Goal: Information Seeking & Learning: Understand process/instructions

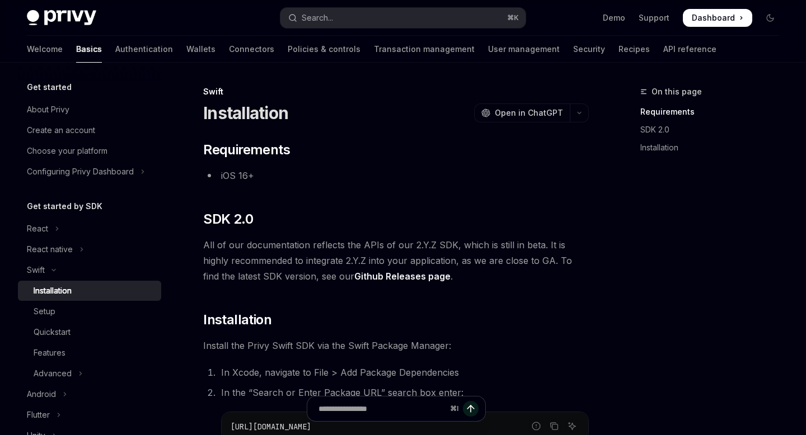
scroll to position [120, 0]
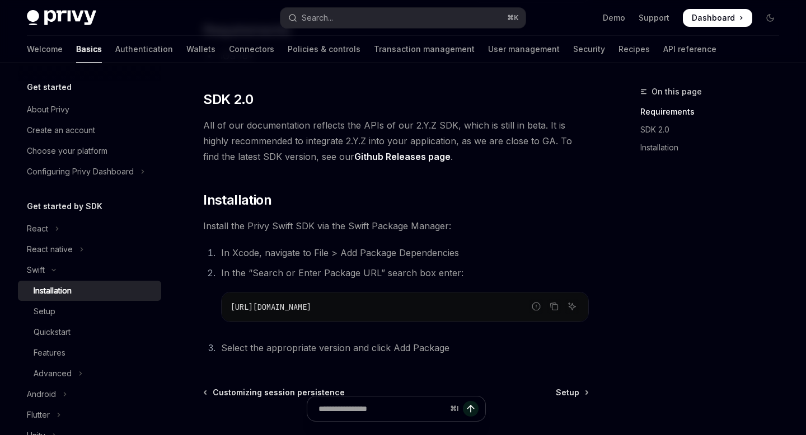
click at [288, 313] on code "https://github.com/privy-io/privy-ios" at bounding box center [405, 307] width 349 height 13
click at [288, 313] on body "Skip to main content Privy Docs home page Search... ⌘ K Demo Support Dashboard …" at bounding box center [403, 208] width 806 height 656
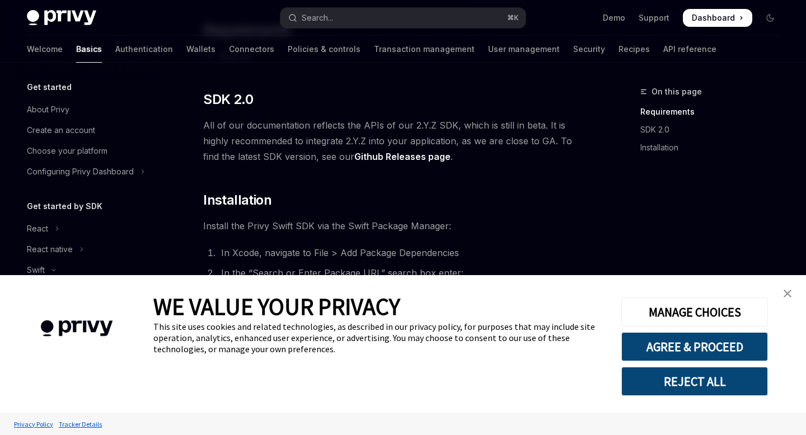
click at [790, 293] on img "close banner" at bounding box center [787, 294] width 8 height 8
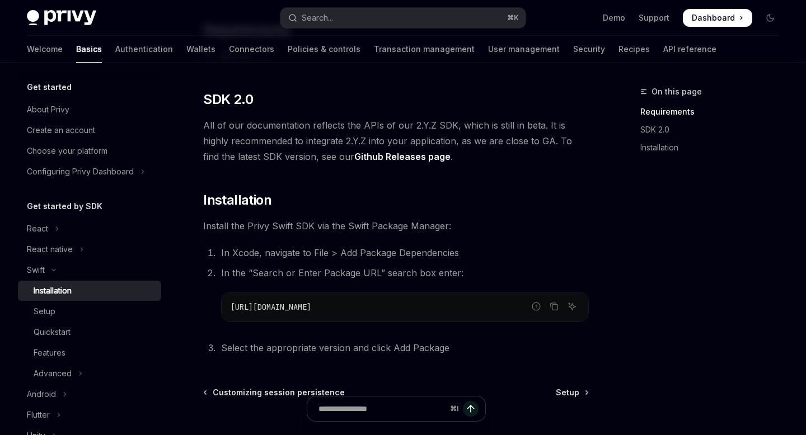
click at [311, 303] on span "https://github.com/privy-io/privy-ios" at bounding box center [271, 307] width 81 height 10
copy ol "https://github.com/privy-io/privy-ios"
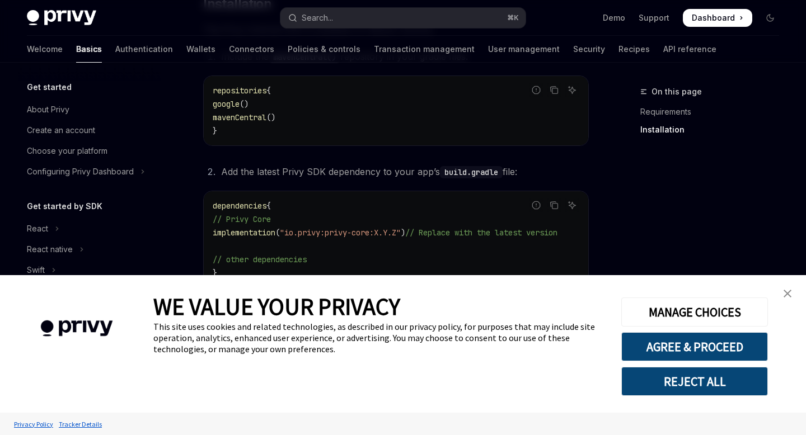
scroll to position [307, 0]
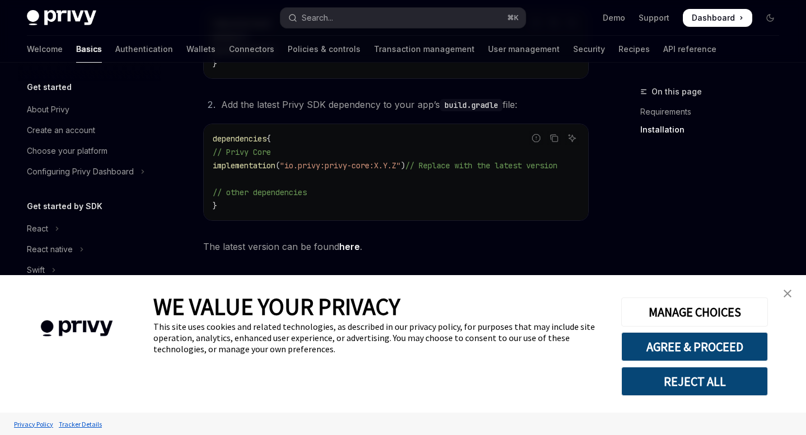
click at [791, 294] on img "close banner" at bounding box center [787, 294] width 8 height 8
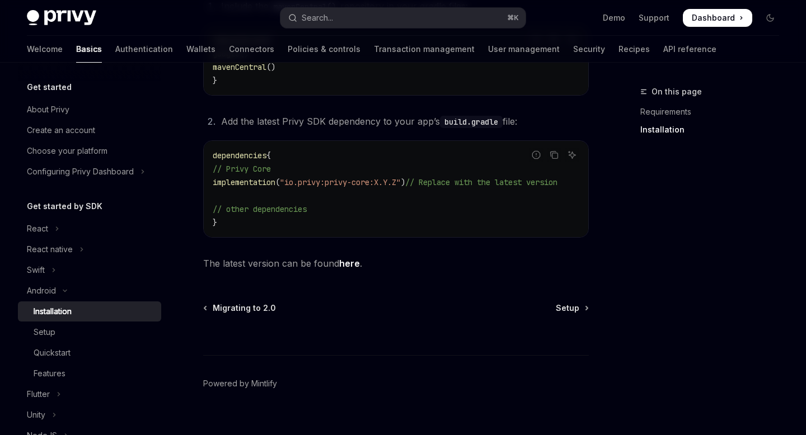
scroll to position [283, 0]
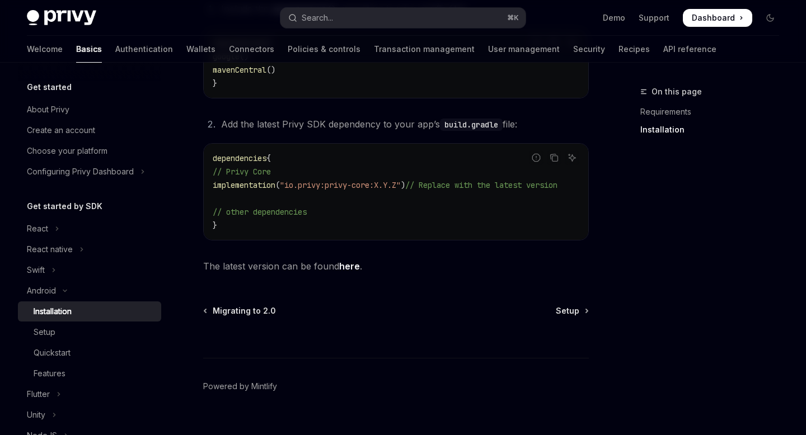
click at [349, 270] on link "here" at bounding box center [349, 267] width 21 height 12
type textarea "*"
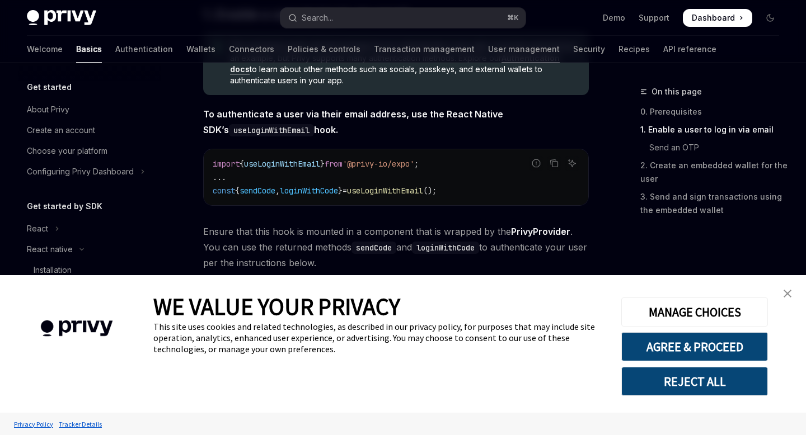
scroll to position [242, 0]
click at [790, 293] on img "close banner" at bounding box center [787, 294] width 8 height 8
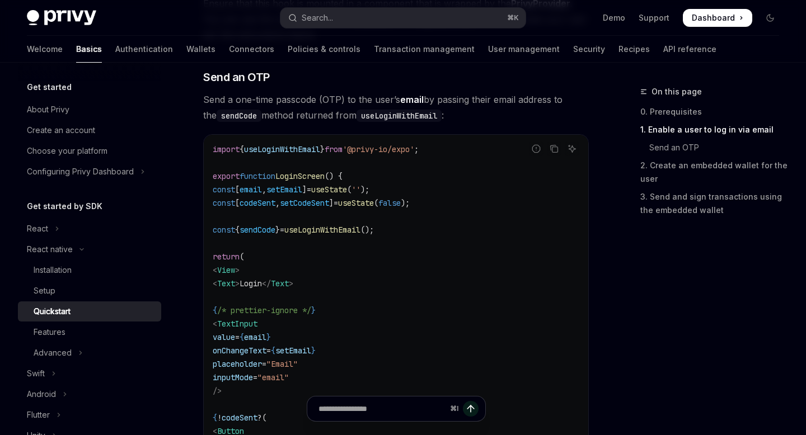
scroll to position [0, 0]
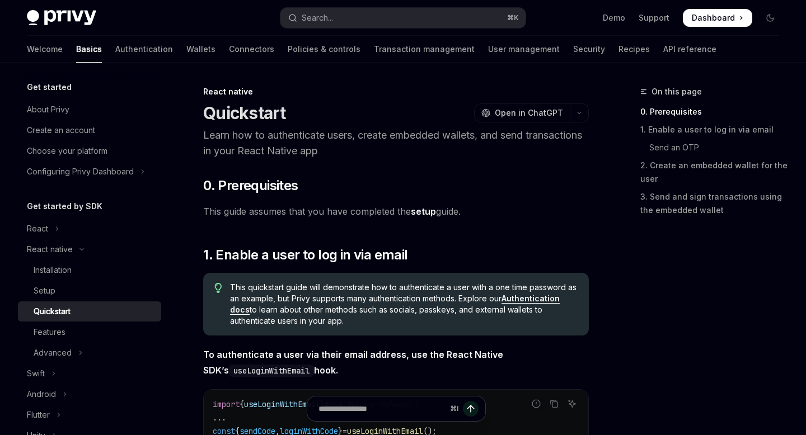
click at [425, 208] on link "setup" at bounding box center [423, 212] width 25 height 12
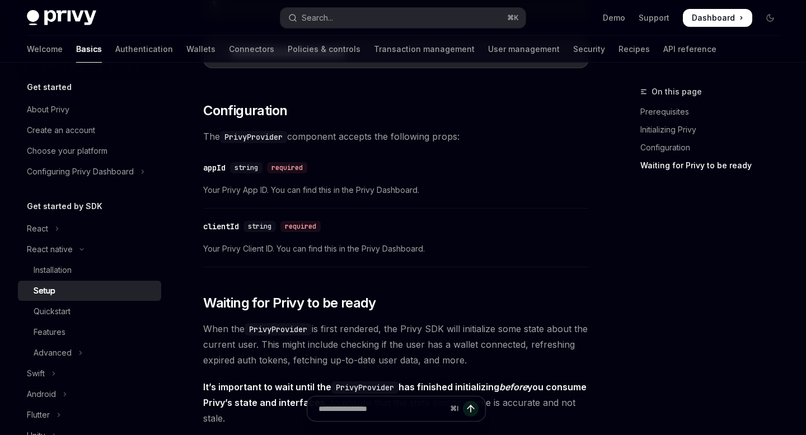
scroll to position [1128, 0]
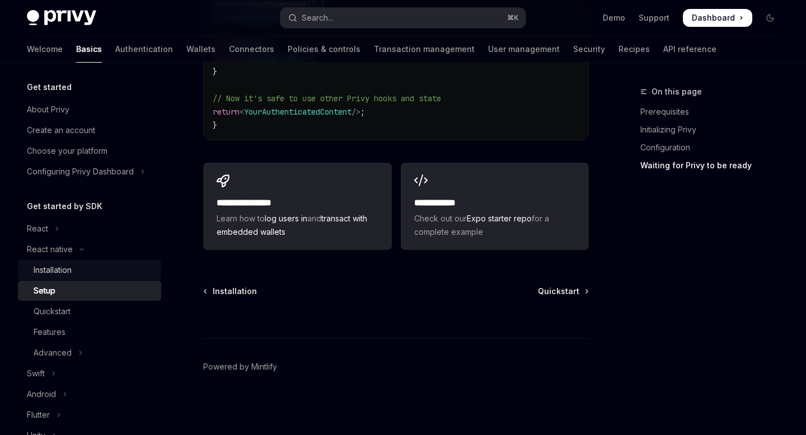
click at [59, 274] on div "Installation" at bounding box center [53, 270] width 38 height 13
type textarea "*"
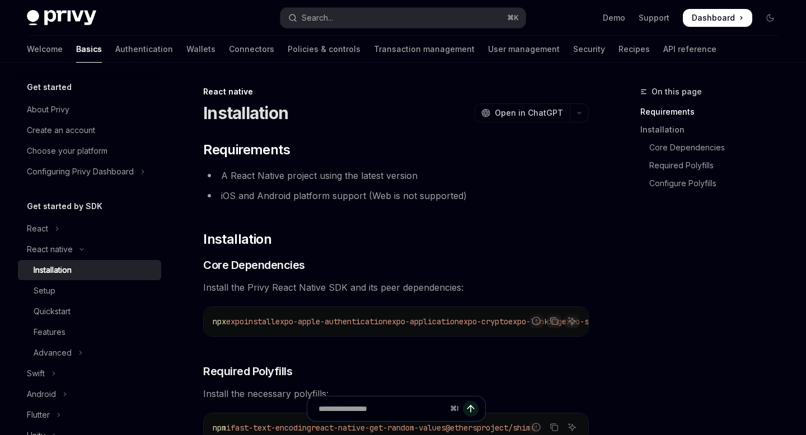
scroll to position [3, 0]
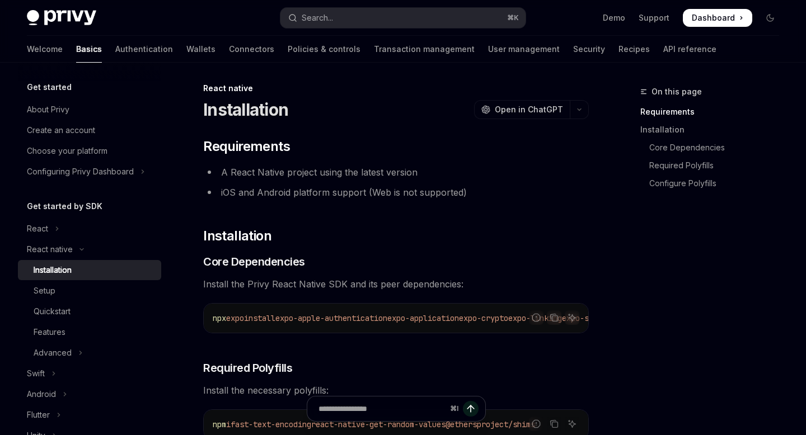
click at [387, 186] on li "iOS and Android platform support (Web is not supported)" at bounding box center [396, 193] width 386 height 16
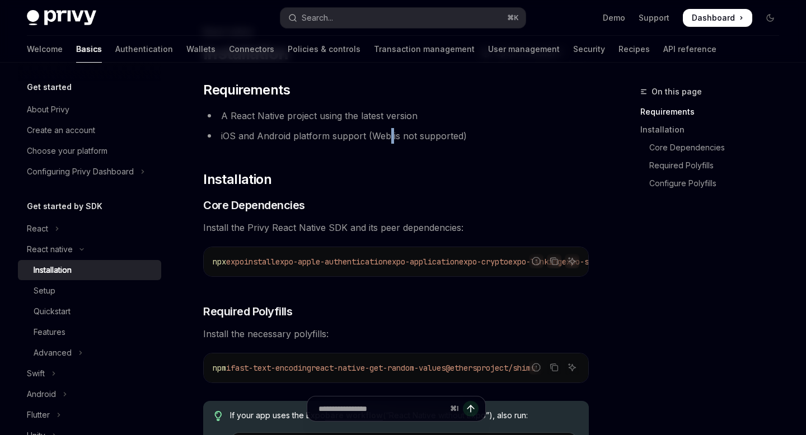
scroll to position [61, 0]
click at [556, 260] on icon "Copy the contents from the code block" at bounding box center [554, 260] width 9 height 9
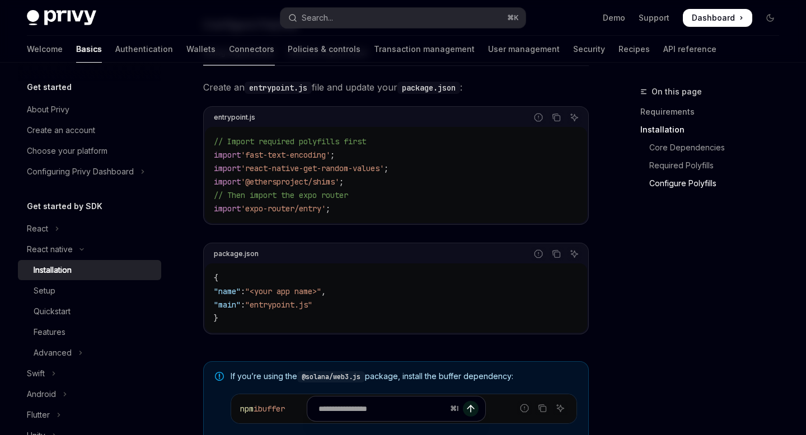
scroll to position [578, 0]
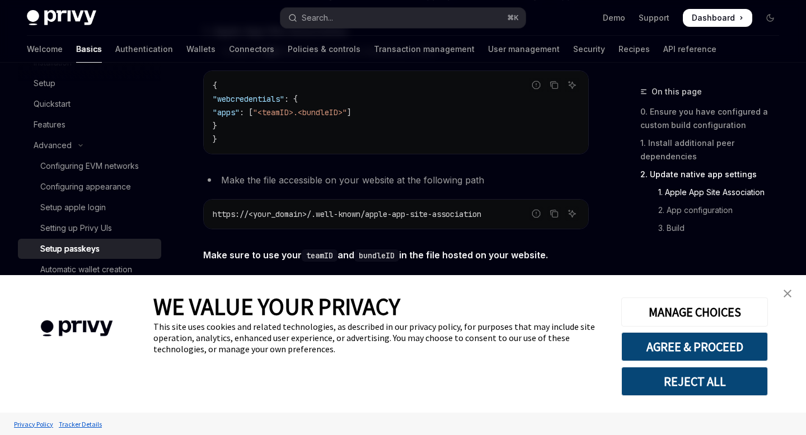
scroll to position [483, 0]
click at [789, 297] on img "close banner" at bounding box center [787, 294] width 8 height 8
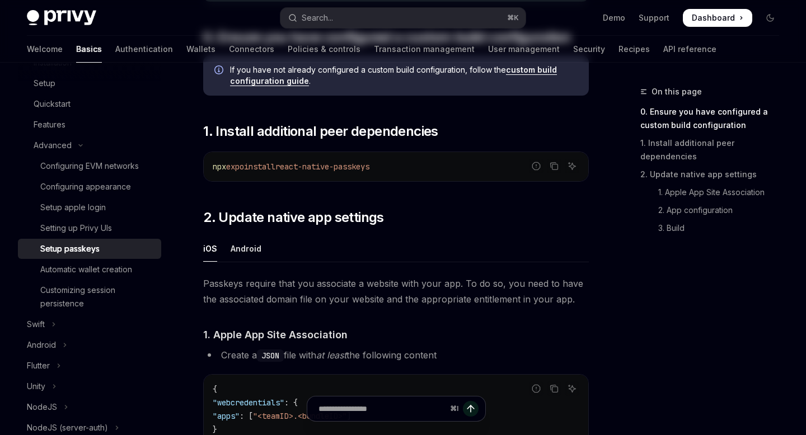
scroll to position [0, 0]
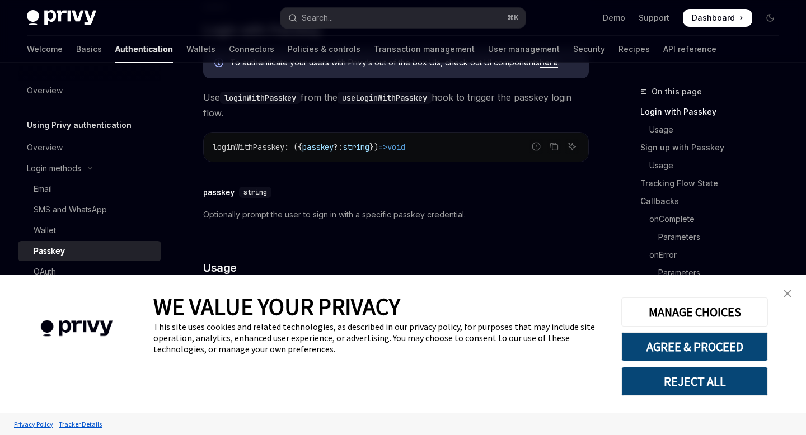
scroll to position [240, 0]
click at [784, 292] on img "close banner" at bounding box center [787, 294] width 8 height 8
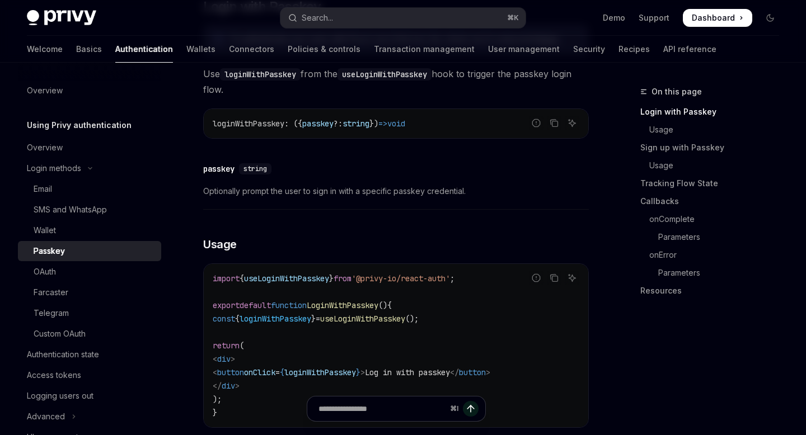
scroll to position [283, 0]
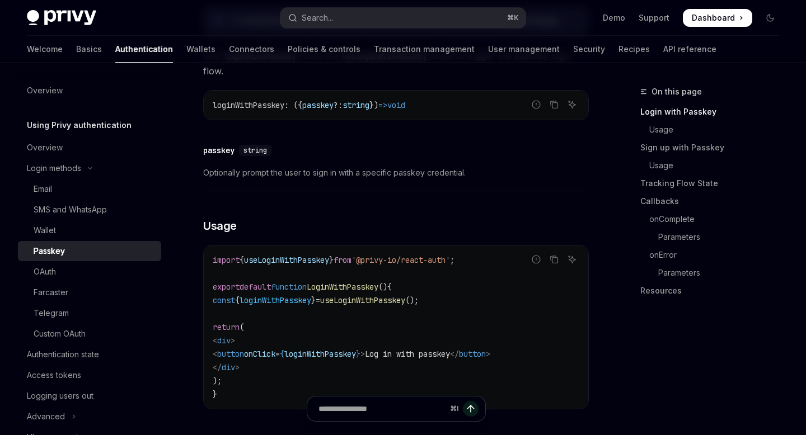
click at [356, 350] on span "loginWithPasskey" at bounding box center [320, 354] width 72 height 10
click at [553, 259] on icon "Copy the contents from the code block" at bounding box center [554, 259] width 9 height 9
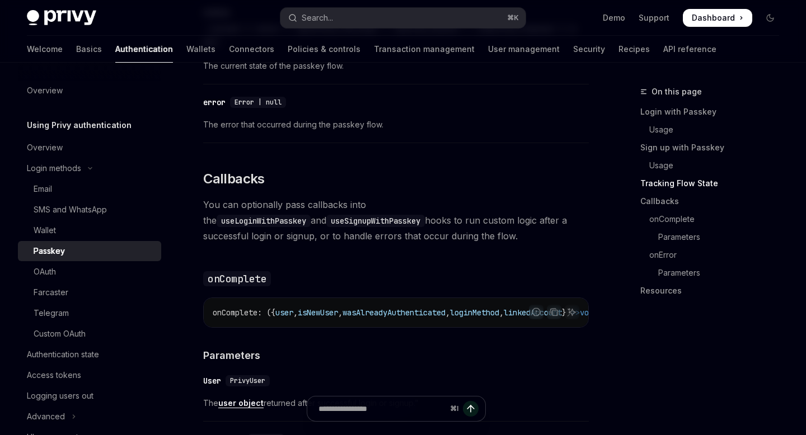
scroll to position [1263, 0]
drag, startPoint x: 441, startPoint y: 325, endPoint x: 505, endPoint y: 325, distance: 64.4
click at [505, 325] on div "Report incorrect code Copy Ask AI onComplete : ({ user , isNewUser , wasAlready…" at bounding box center [396, 312] width 386 height 30
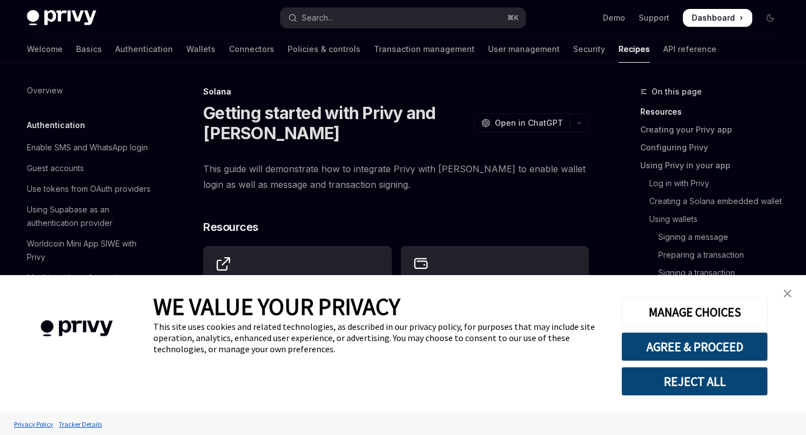
scroll to position [1651, 0]
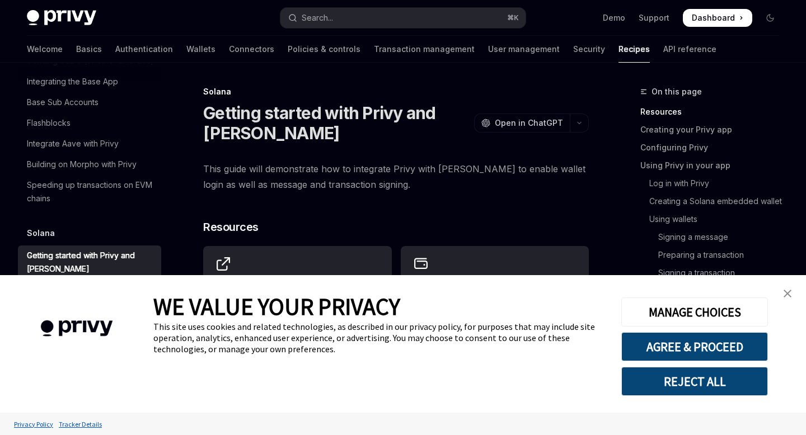
click at [790, 290] on img "close banner" at bounding box center [787, 294] width 8 height 8
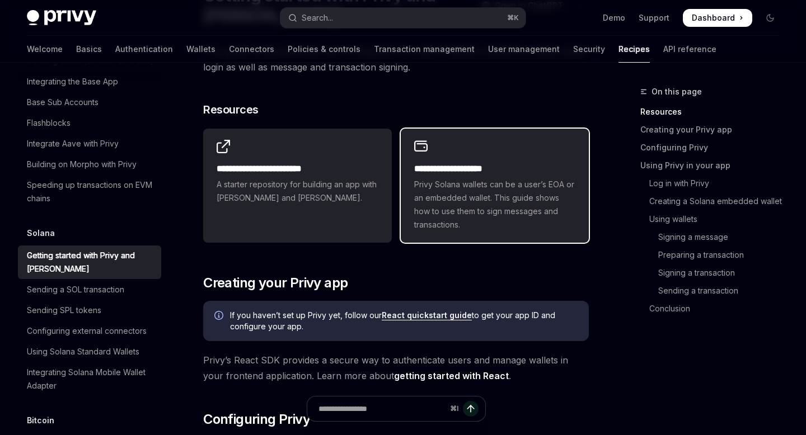
scroll to position [0, 0]
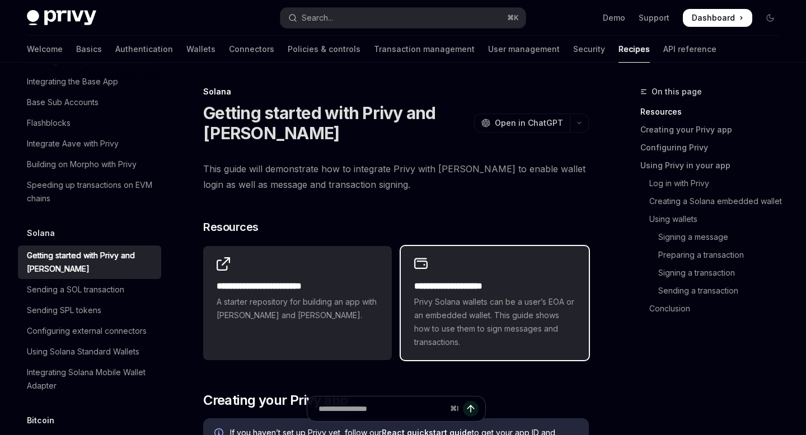
click at [481, 280] on h2 "**********" at bounding box center [494, 286] width 161 height 13
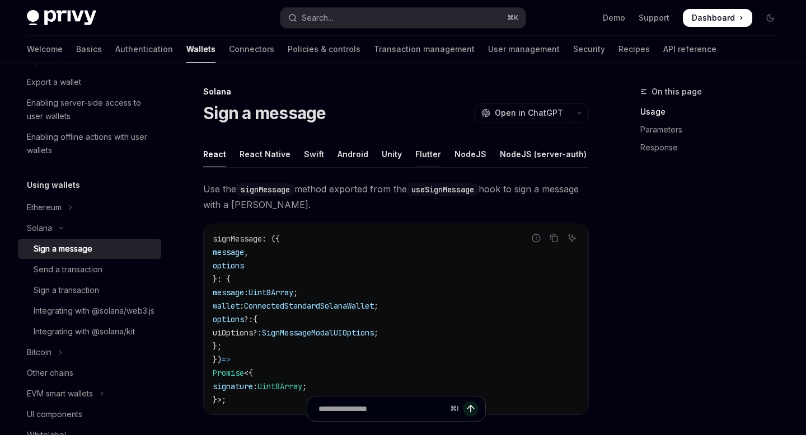
click at [415, 151] on div "Flutter" at bounding box center [428, 154] width 26 height 26
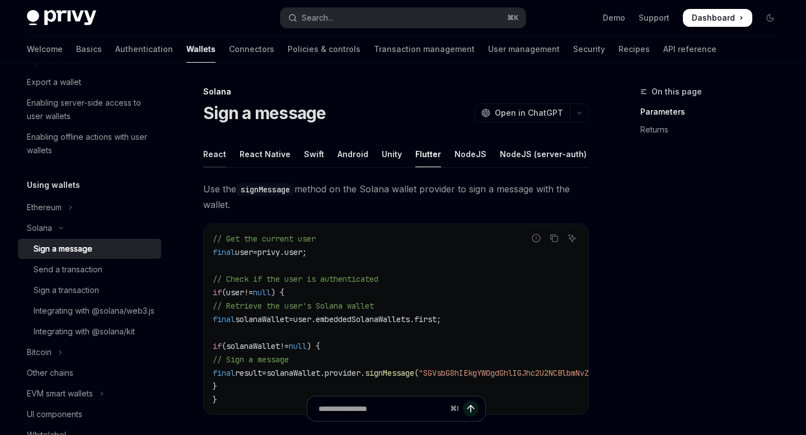
click at [223, 156] on div "React" at bounding box center [214, 154] width 23 height 26
type textarea "*"
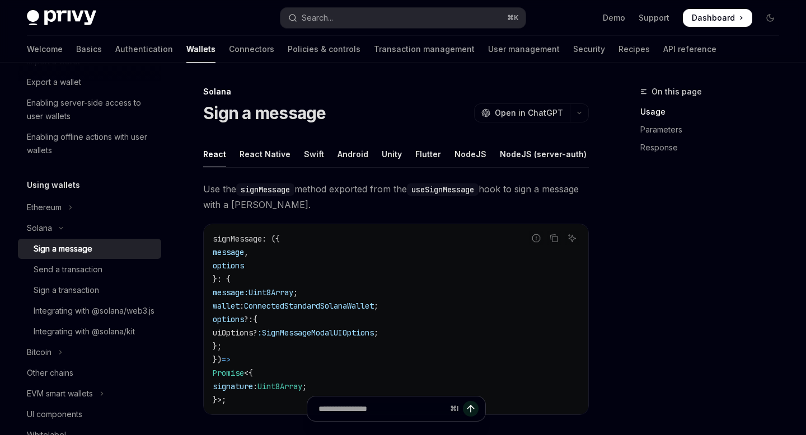
scroll to position [26, 0]
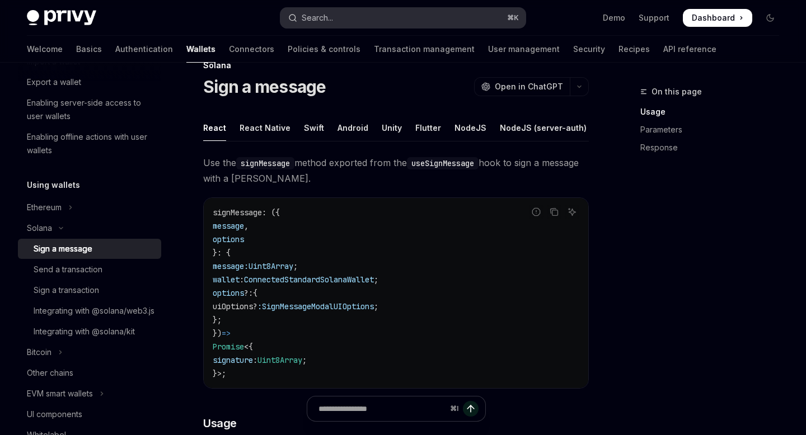
click at [378, 20] on button "Search... ⌘ K" at bounding box center [402, 18] width 245 height 20
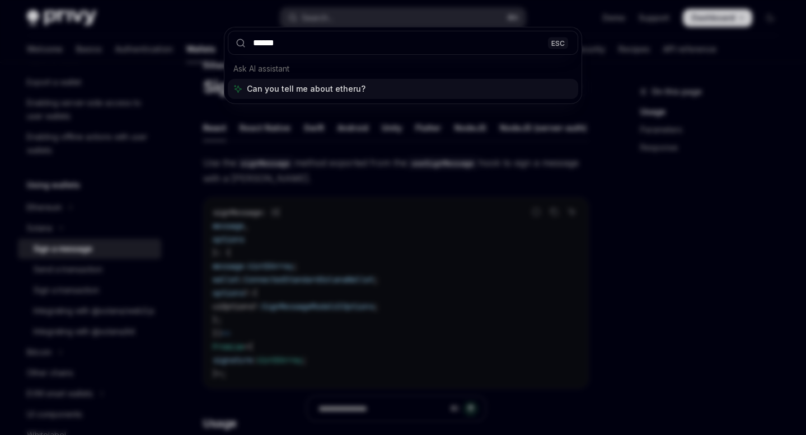
type input "*******"
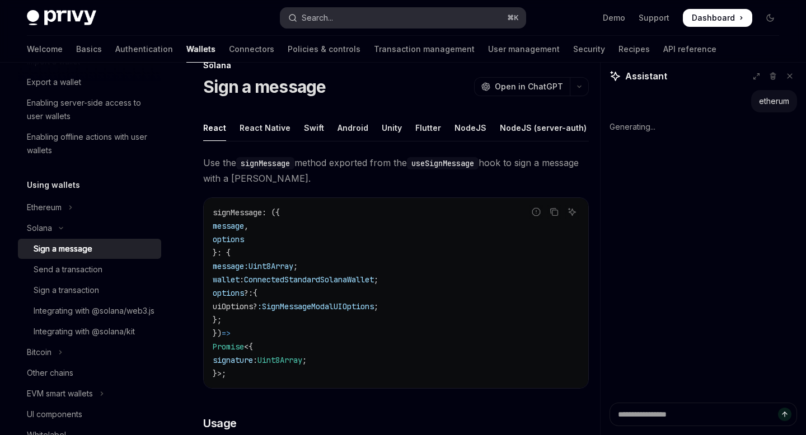
click at [393, 21] on button "Search... ⌘ K" at bounding box center [402, 18] width 245 height 20
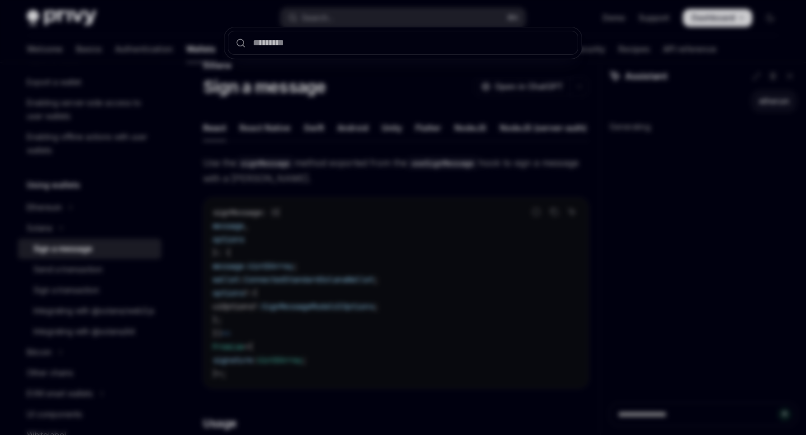
click at [383, 185] on div at bounding box center [403, 217] width 806 height 435
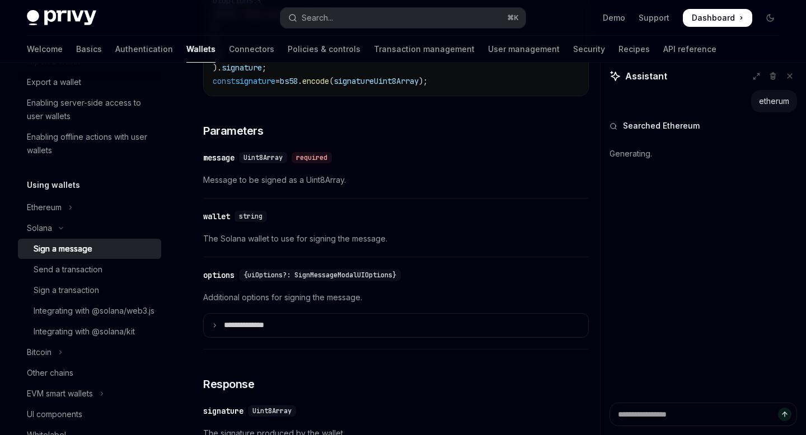
scroll to position [671, 0]
type textarea "*"
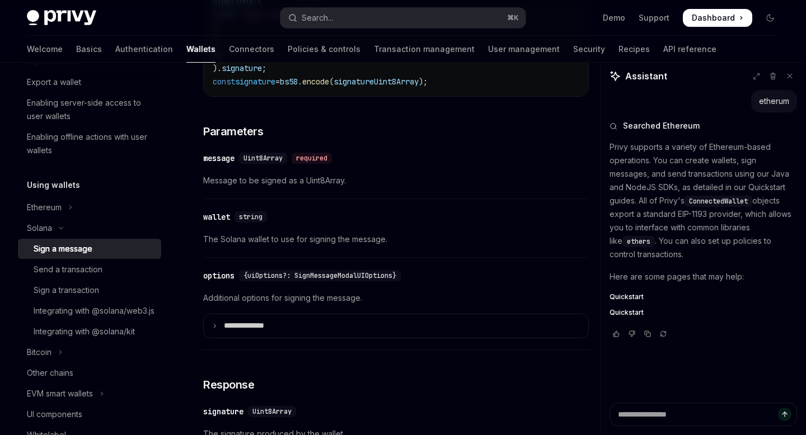
type textarea "*"
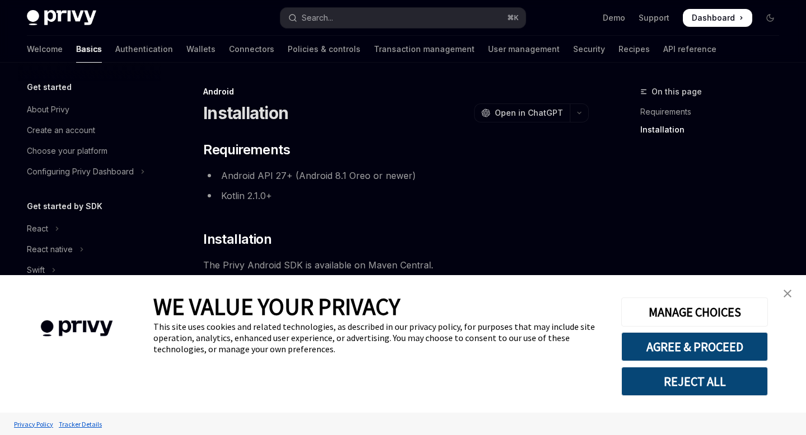
scroll to position [307, 0]
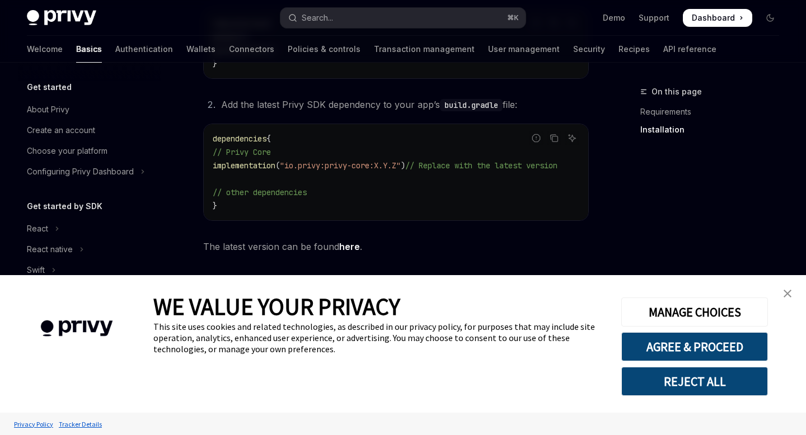
click at [354, 251] on link "here" at bounding box center [349, 247] width 21 height 12
